Goal: Use online tool/utility: Utilize a website feature to perform a specific function

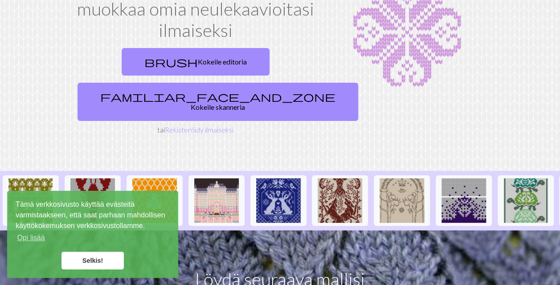
scroll to position [89, 0]
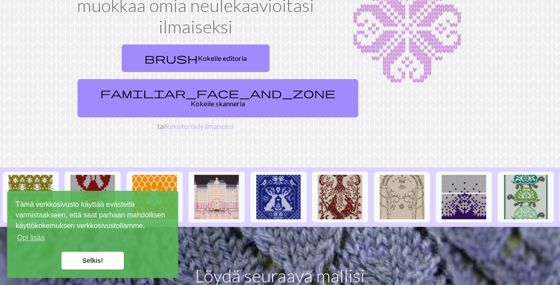
click at [108, 259] on link "Selkis!" at bounding box center [92, 261] width 62 height 18
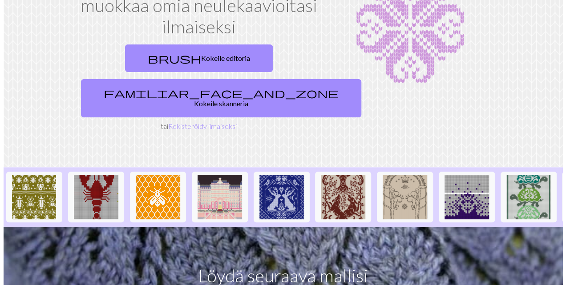
scroll to position [0, 0]
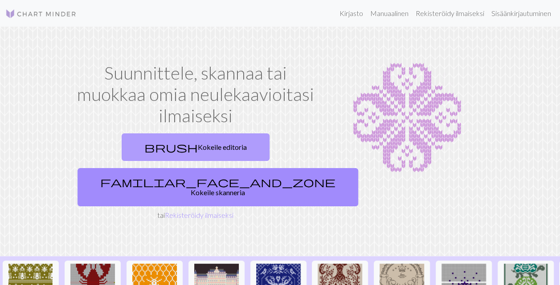
click at [198, 146] on font "Kokeile editoria" at bounding box center [222, 147] width 49 height 8
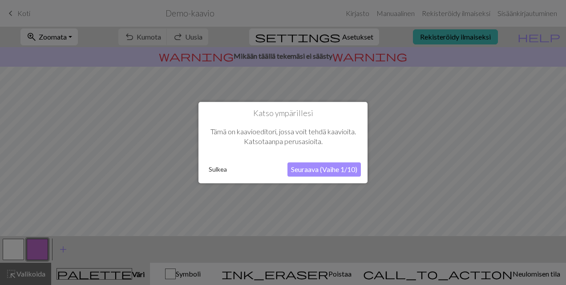
click at [306, 170] on button "Seuraava (Vaihe 1/10)" at bounding box center [324, 170] width 73 height 14
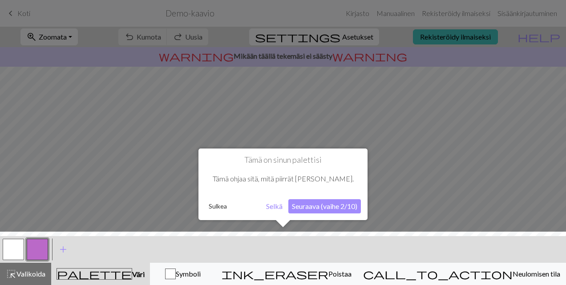
click at [318, 202] on button "Seuraava (vaihe 2/10)" at bounding box center [325, 206] width 73 height 14
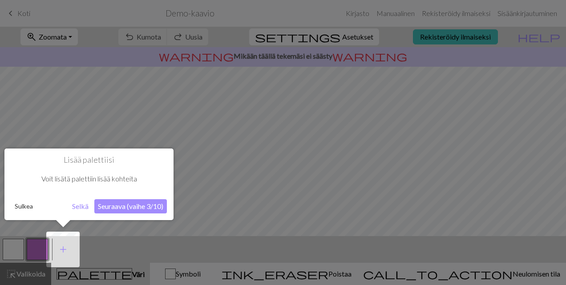
click at [108, 204] on button "Seuraava (vaihe 3/10)" at bounding box center [130, 206] width 73 height 14
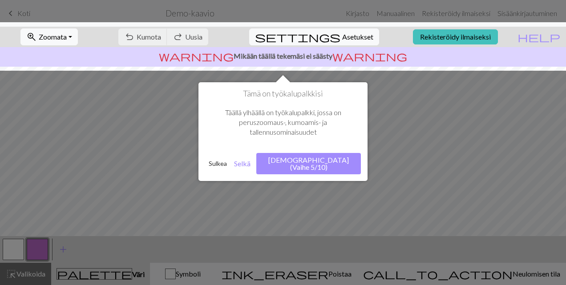
click at [292, 162] on button "Seuraava (Vaihe 5/10)" at bounding box center [308, 163] width 105 height 21
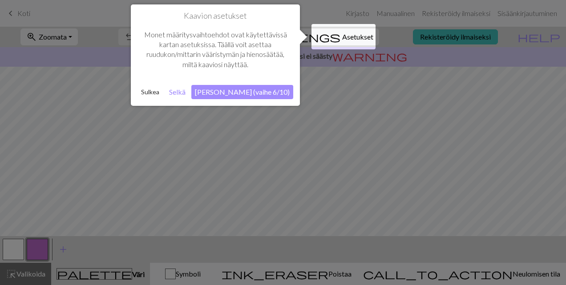
click at [232, 88] on button "Seuraava (vaihe 6/10)" at bounding box center [242, 92] width 102 height 14
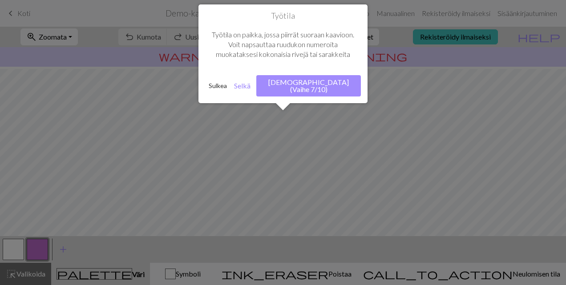
scroll to position [53, 0]
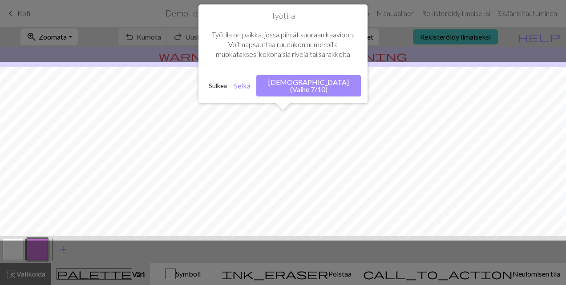
click at [299, 83] on button "Seuraava (Vaihe 7/10)" at bounding box center [308, 85] width 105 height 21
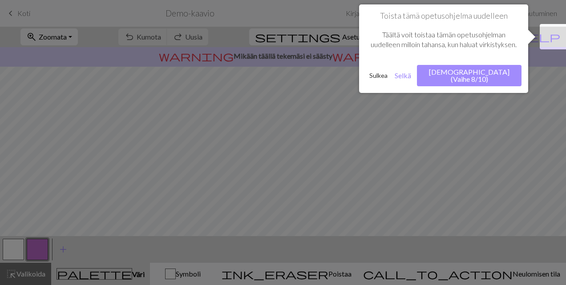
click at [383, 82] on button "Sulkea" at bounding box center [378, 75] width 25 height 13
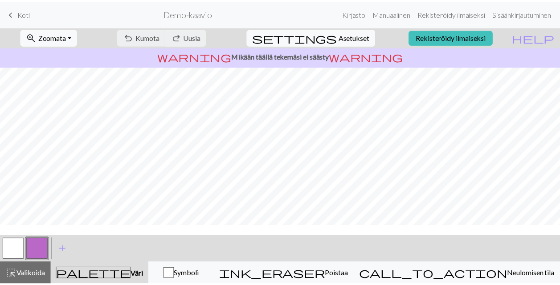
scroll to position [0, 0]
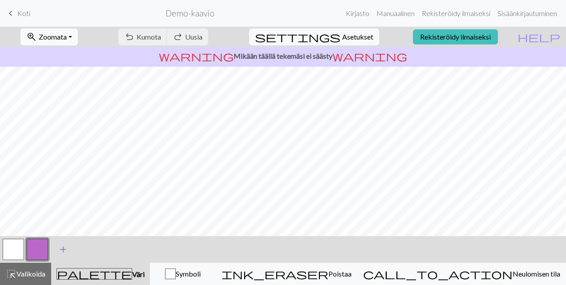
click at [62, 248] on span "add" at bounding box center [63, 250] width 11 height 12
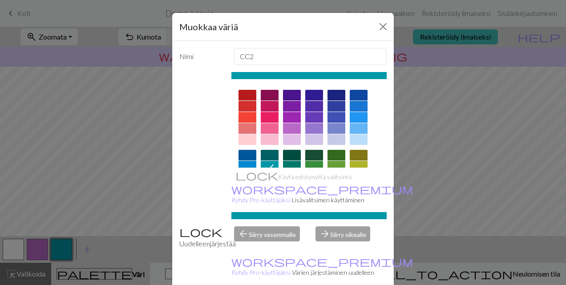
click at [47, 165] on div "Muokkaa väriä Nimi CC2 Käytä edistynyttä valitsinta workspace_premium Ryhdy Pro…" at bounding box center [283, 142] width 566 height 285
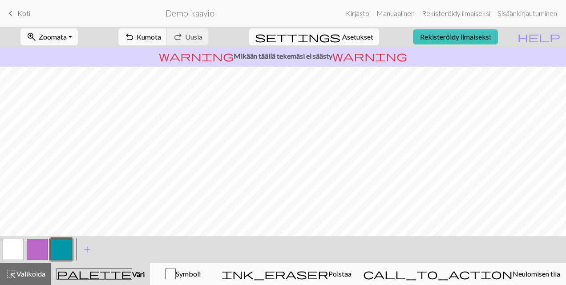
click at [18, 11] on span "Koti" at bounding box center [23, 13] width 13 height 8
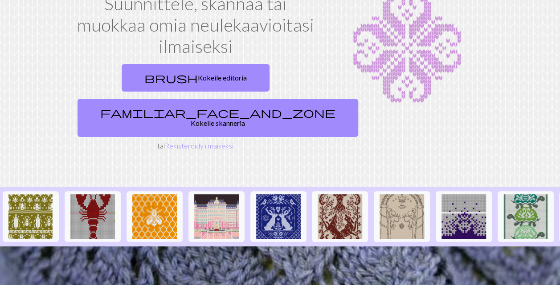
scroll to position [45, 0]
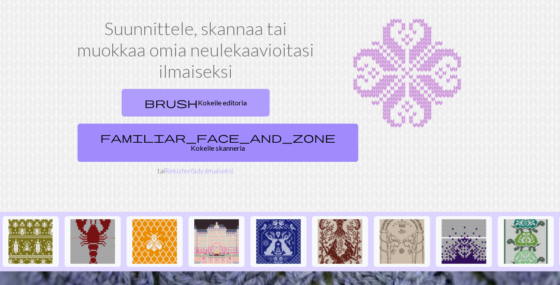
click at [198, 100] on font "Kokeile editoria" at bounding box center [222, 102] width 49 height 8
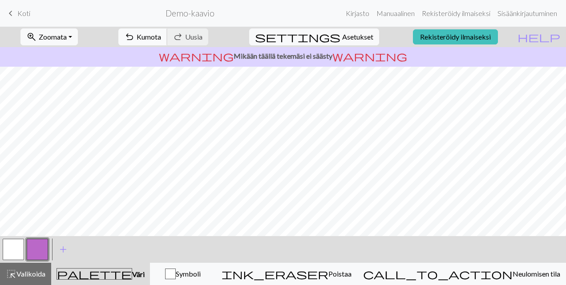
click at [161, 36] on span "Kumota" at bounding box center [149, 37] width 24 height 8
click at [342, 37] on span "Asetukset" at bounding box center [357, 37] width 31 height 11
select select "aran"
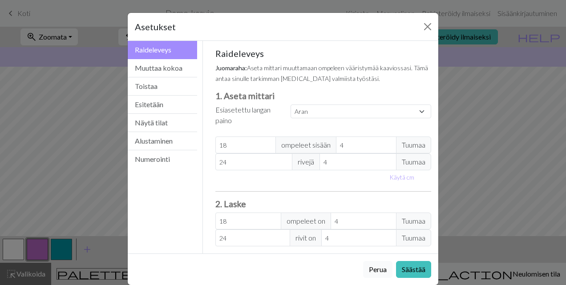
click at [373, 264] on button "Perua" at bounding box center [377, 269] width 29 height 17
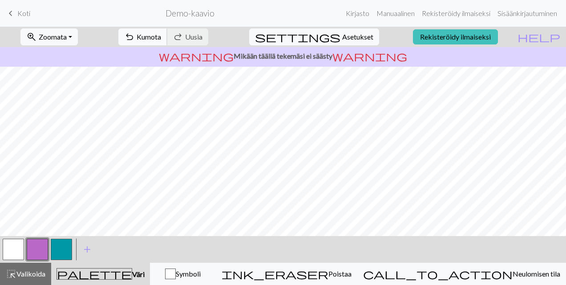
click at [167, 32] on button "undo Kumota Undo" at bounding box center [142, 36] width 49 height 17
click at [161, 33] on span "Kumota" at bounding box center [149, 37] width 24 height 8
click at [187, 33] on div "undo Kumota Undo redo Uusia Redo" at bounding box center [163, 37] width 103 height 20
click at [203, 37] on span "Uusia" at bounding box center [193, 37] width 17 height 8
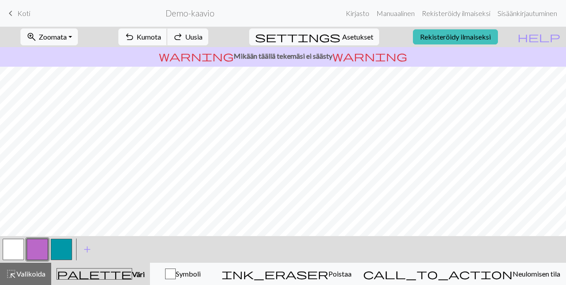
click at [161, 34] on span "Kumota" at bounding box center [149, 37] width 24 height 8
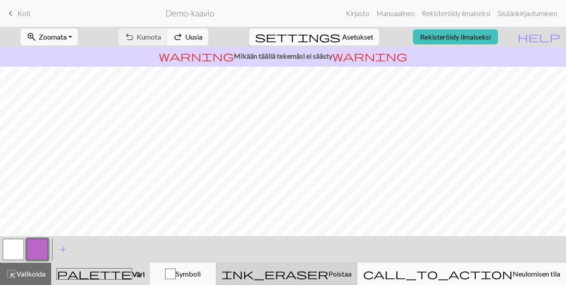
click at [352, 272] on span "Poistaa" at bounding box center [340, 274] width 23 height 8
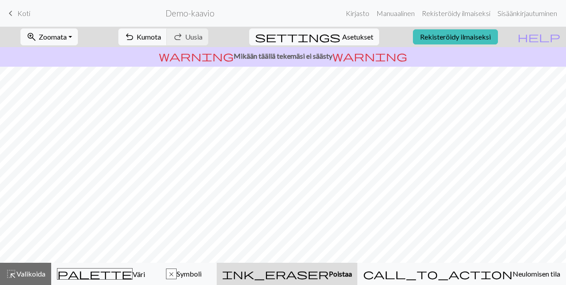
click at [352, 277] on span "Poistaa" at bounding box center [340, 274] width 23 height 8
click at [161, 33] on span "Kumota" at bounding box center [149, 37] width 24 height 8
click at [33, 275] on span "Valikoida" at bounding box center [30, 274] width 29 height 8
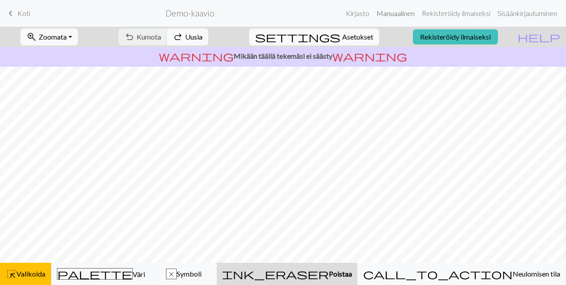
click at [386, 13] on link "Manuaalinen" at bounding box center [395, 13] width 45 height 18
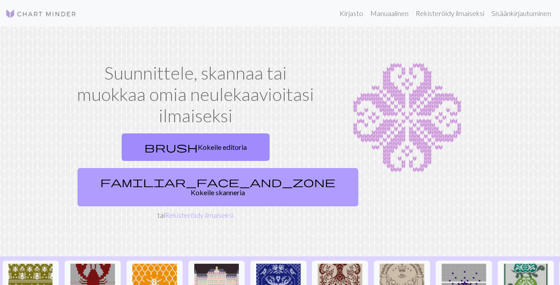
click at [245, 188] on font "Kokeile skanneria" at bounding box center [218, 192] width 54 height 8
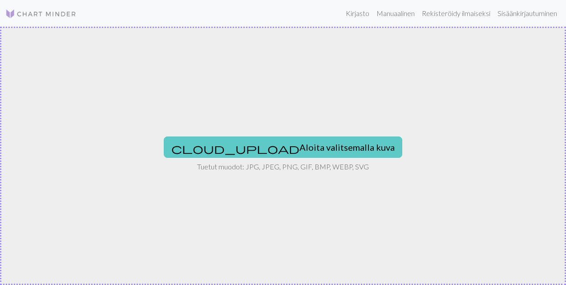
click at [300, 145] on font "Aloita valitsemalla kuva" at bounding box center [347, 147] width 95 height 11
click at [300, 144] on font "Aloita valitsemalla kuva" at bounding box center [347, 147] width 95 height 11
click at [300, 147] on font "Aloita valitsemalla kuva" at bounding box center [347, 147] width 95 height 11
type input "C:\fakepath\Muumipappa.jpg"
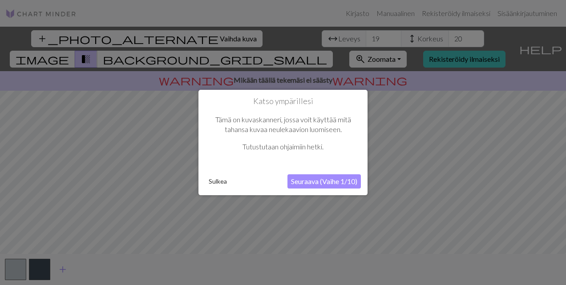
click at [304, 183] on button "Seuraava (Vaihe 1/10)" at bounding box center [324, 182] width 73 height 14
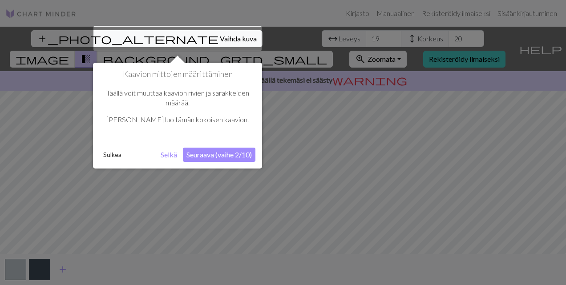
click at [110, 151] on button "Sulkea" at bounding box center [112, 154] width 25 height 13
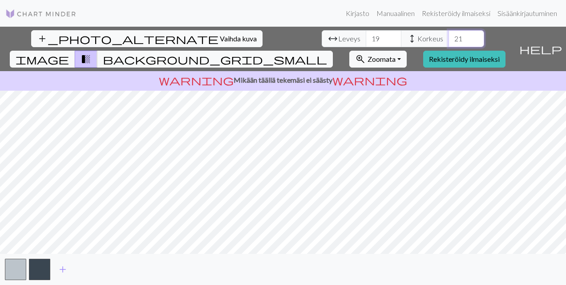
click at [449, 34] on input "21" at bounding box center [467, 38] width 36 height 17
click at [449, 34] on input "22" at bounding box center [467, 38] width 36 height 17
click at [449, 34] on input "23" at bounding box center [467, 38] width 36 height 17
click at [449, 34] on input "24" at bounding box center [467, 38] width 36 height 17
click at [449, 34] on input "25" at bounding box center [467, 38] width 36 height 17
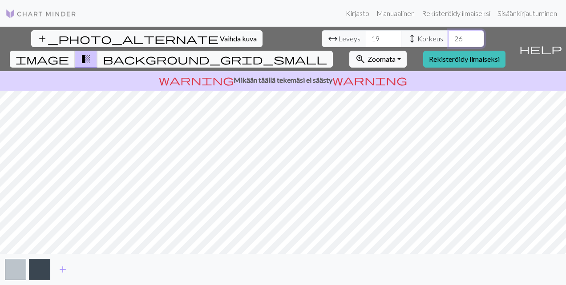
click at [449, 36] on input "26" at bounding box center [467, 38] width 36 height 17
click at [449, 36] on input "27" at bounding box center [467, 38] width 36 height 17
type input "28"
click at [449, 36] on input "28" at bounding box center [467, 38] width 36 height 17
click at [328, 37] on span "arrow_range" at bounding box center [333, 39] width 11 height 12
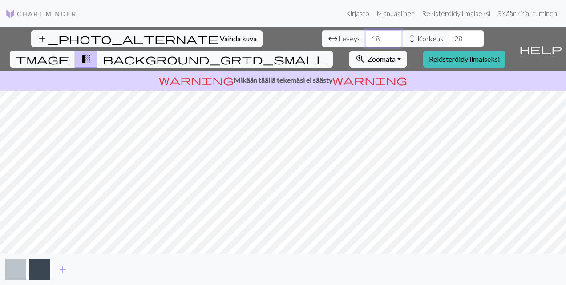
click at [366, 42] on input "18" at bounding box center [384, 38] width 36 height 17
click at [366, 42] on input "17" at bounding box center [384, 38] width 36 height 17
click at [366, 42] on input "16" at bounding box center [384, 38] width 36 height 17
type input "15"
click at [366, 42] on input "15" at bounding box center [384, 38] width 36 height 17
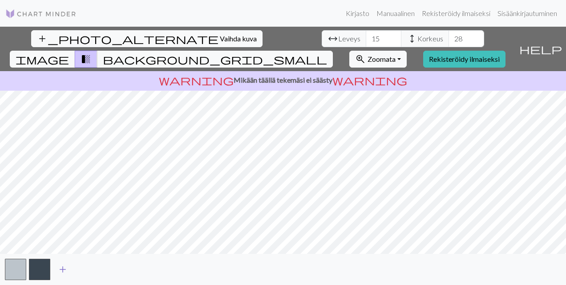
click at [64, 268] on span "add" at bounding box center [62, 270] width 11 height 12
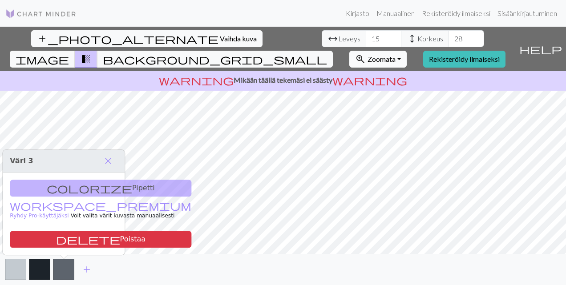
click at [407, 51] on button "zoom_in Zoomata Zoom" at bounding box center [378, 59] width 57 height 17
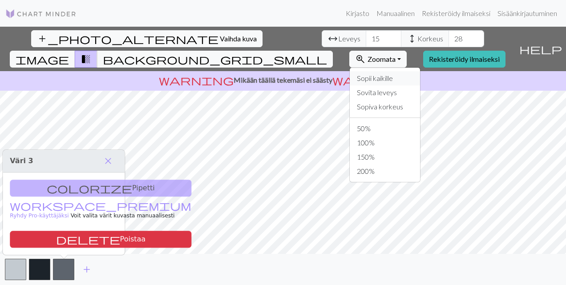
click at [414, 71] on button "Sopii kaikille" at bounding box center [385, 78] width 70 height 14
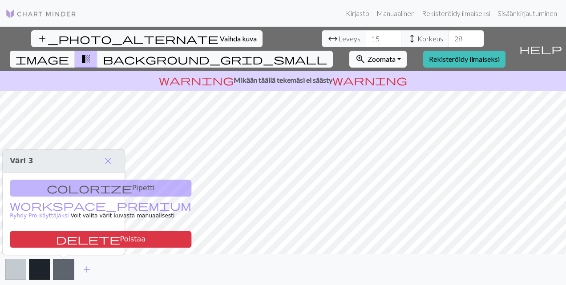
click at [407, 51] on button "zoom_in Zoomata Zoom" at bounding box center [378, 59] width 57 height 17
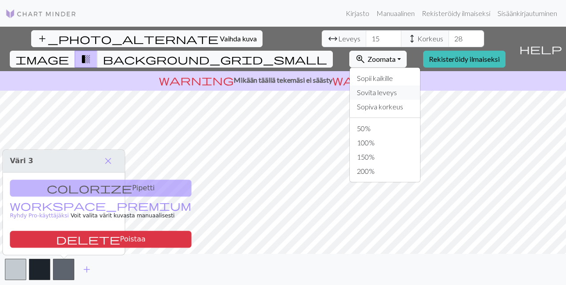
click at [413, 85] on button "Sovita leveys" at bounding box center [385, 92] width 70 height 14
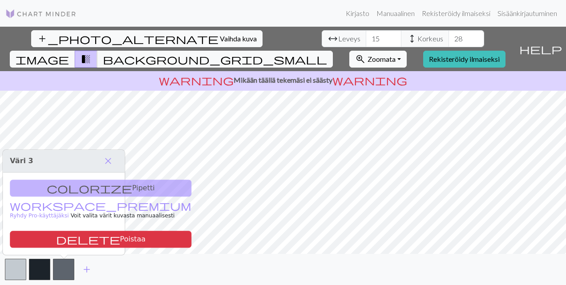
click at [407, 51] on button "zoom_in Zoomata Zoom" at bounding box center [378, 59] width 57 height 17
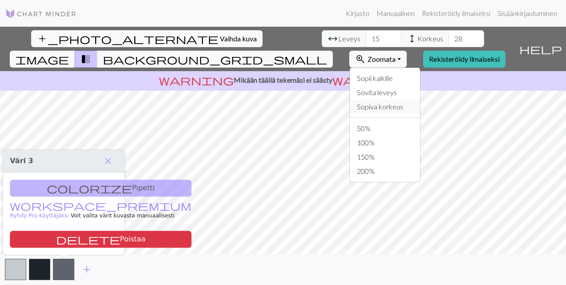
click at [416, 100] on button "Sopiva korkeus" at bounding box center [385, 107] width 70 height 14
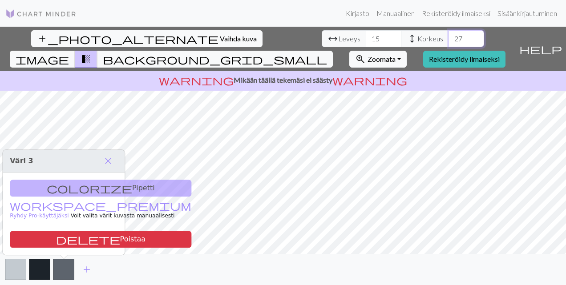
click at [449, 42] on input "27" at bounding box center [467, 38] width 36 height 17
click at [449, 42] on input "26" at bounding box center [467, 38] width 36 height 17
click at [449, 42] on input "25" at bounding box center [467, 38] width 36 height 17
click at [449, 42] on input "24" at bounding box center [467, 38] width 36 height 17
type input "23"
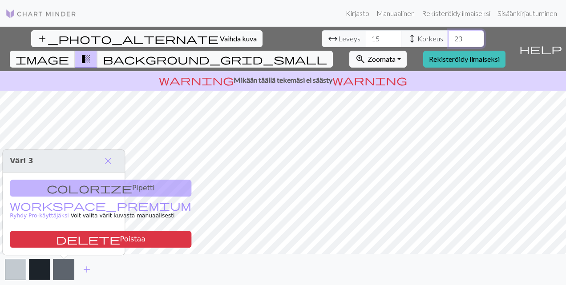
click at [449, 42] on input "23" at bounding box center [467, 38] width 36 height 17
click at [366, 40] on input "14" at bounding box center [384, 38] width 36 height 17
click at [366, 40] on input "13" at bounding box center [384, 38] width 36 height 17
click at [366, 40] on input "12" at bounding box center [384, 38] width 36 height 17
click at [366, 40] on input "11" at bounding box center [384, 38] width 36 height 17
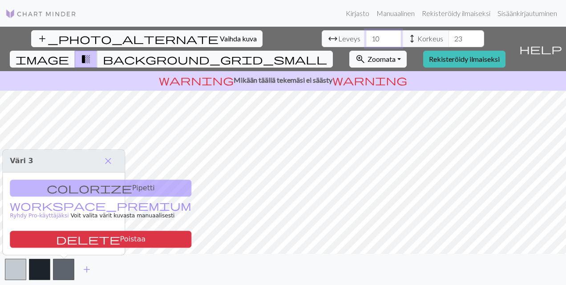
type input "10"
click at [366, 40] on input "10" at bounding box center [384, 38] width 36 height 17
click at [110, 163] on span "close" at bounding box center [108, 161] width 11 height 12
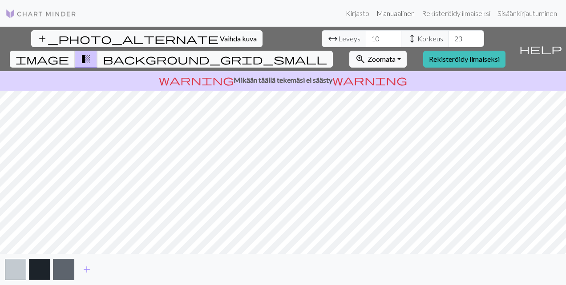
click at [389, 12] on link "Manuaalinen" at bounding box center [395, 13] width 45 height 18
